Goal: Find specific page/section: Find specific page/section

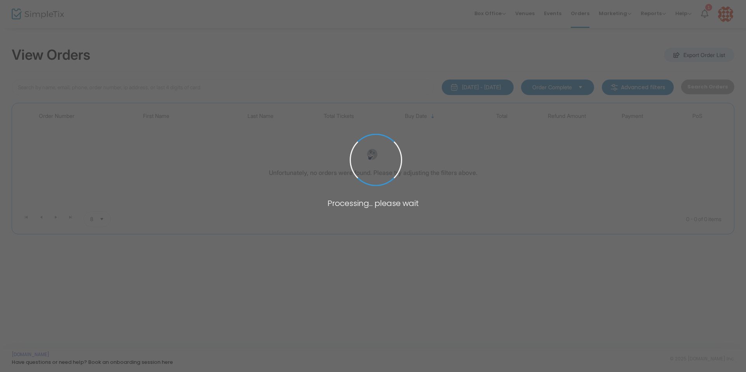
type input "V-6262ADA2-8"
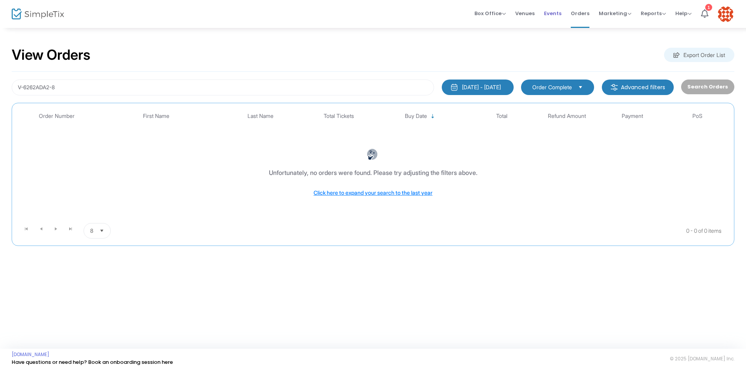
click at [552, 14] on span "Events" at bounding box center [552, 13] width 17 height 20
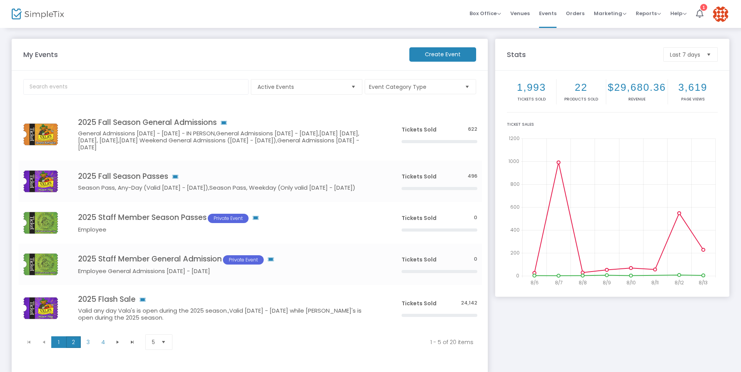
click at [72, 341] on span "2" at bounding box center [73, 343] width 15 height 12
